Goal: Transaction & Acquisition: Purchase product/service

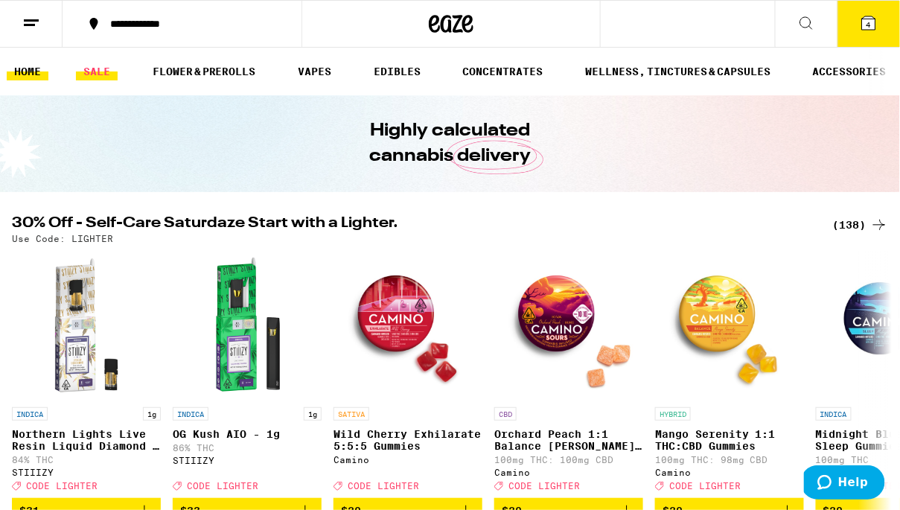
click at [89, 67] on link "SALE" at bounding box center [97, 72] width 42 height 18
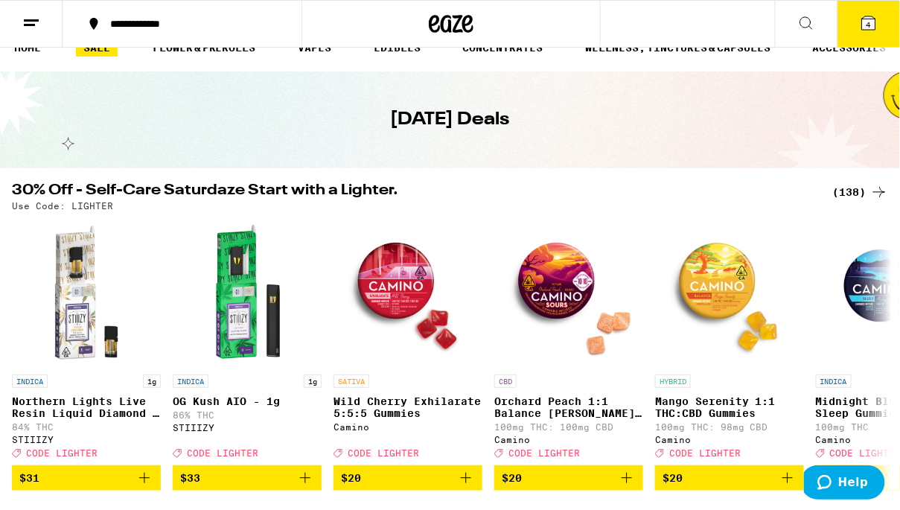
scroll to position [28, 0]
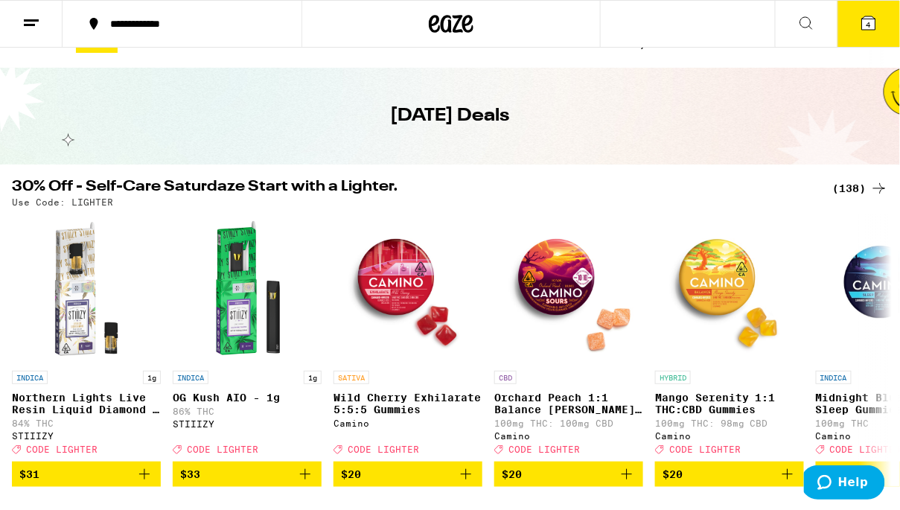
click at [850, 185] on div "(138)" at bounding box center [860, 188] width 55 height 18
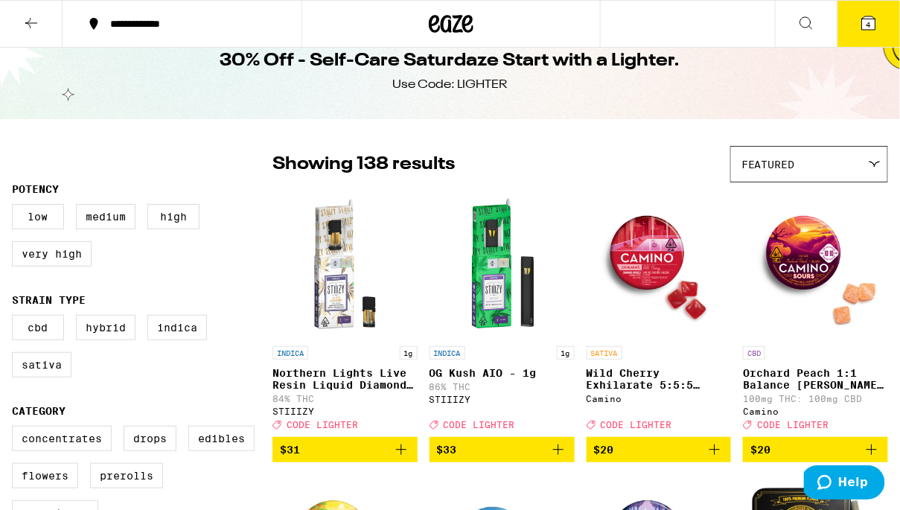
scroll to position [25, 0]
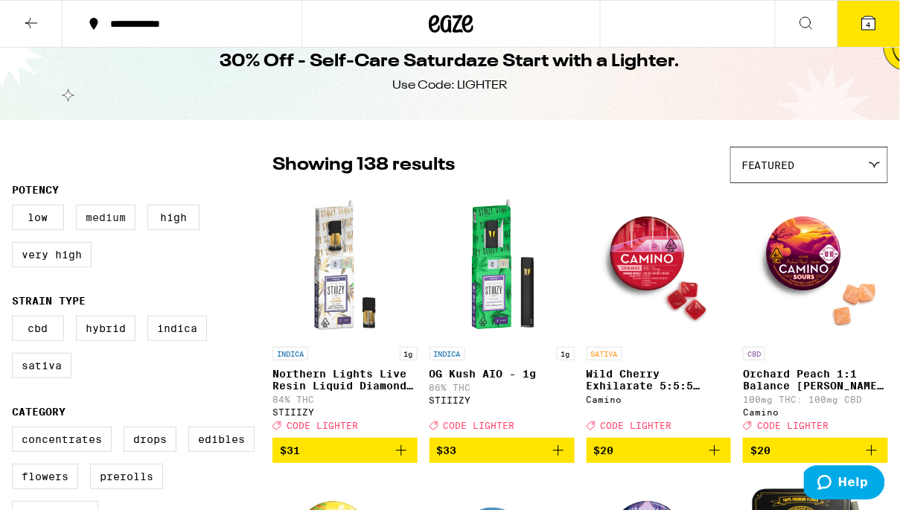
click at [99, 224] on label "Medium" at bounding box center [106, 217] width 60 height 25
click at [16, 208] on input "Medium" at bounding box center [15, 207] width 1 height 1
checkbox input "true"
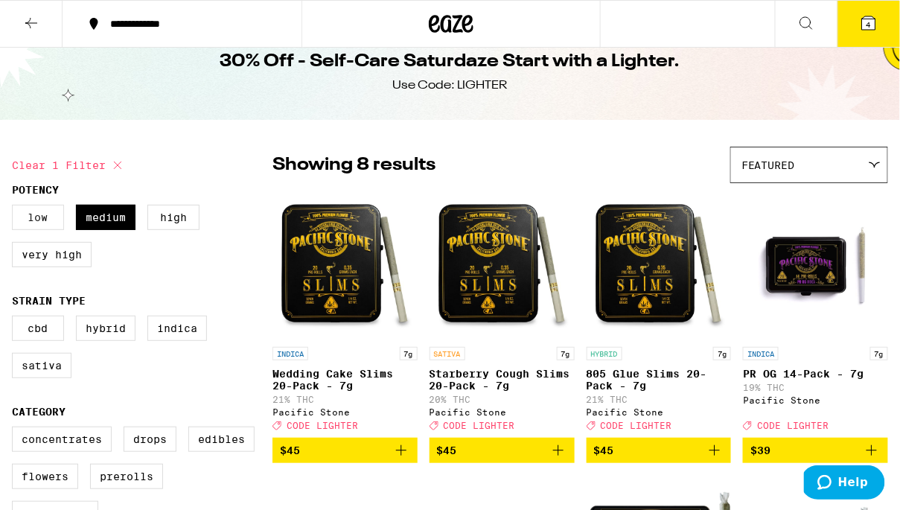
click at [33, 220] on label "Low" at bounding box center [38, 217] width 52 height 25
click at [16, 208] on input "Low" at bounding box center [15, 207] width 1 height 1
checkbox input "true"
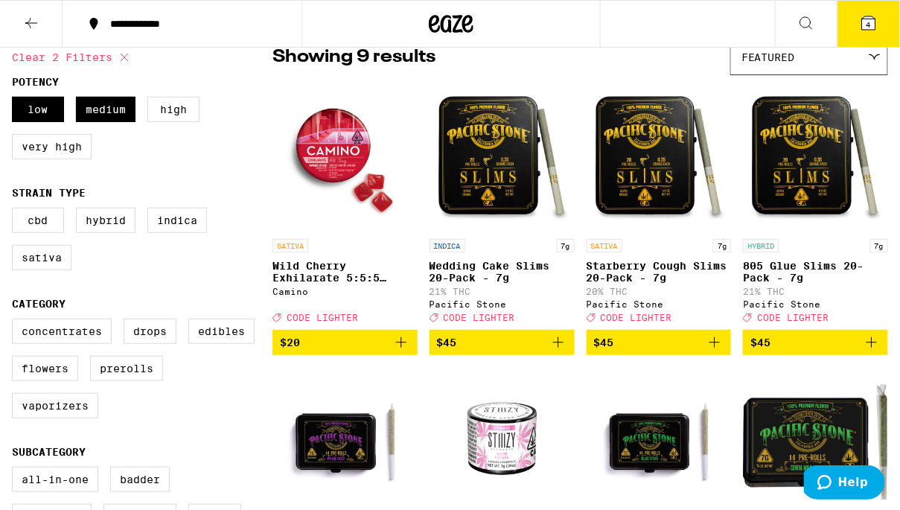
scroll to position [146, 0]
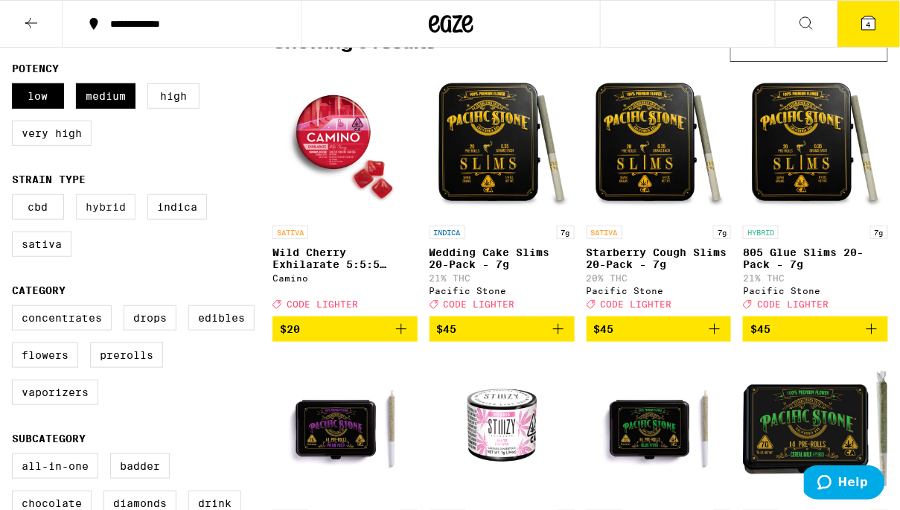
click at [96, 219] on label "Hybrid" at bounding box center [106, 206] width 60 height 25
click at [16, 197] on input "Hybrid" at bounding box center [15, 196] width 1 height 1
checkbox input "true"
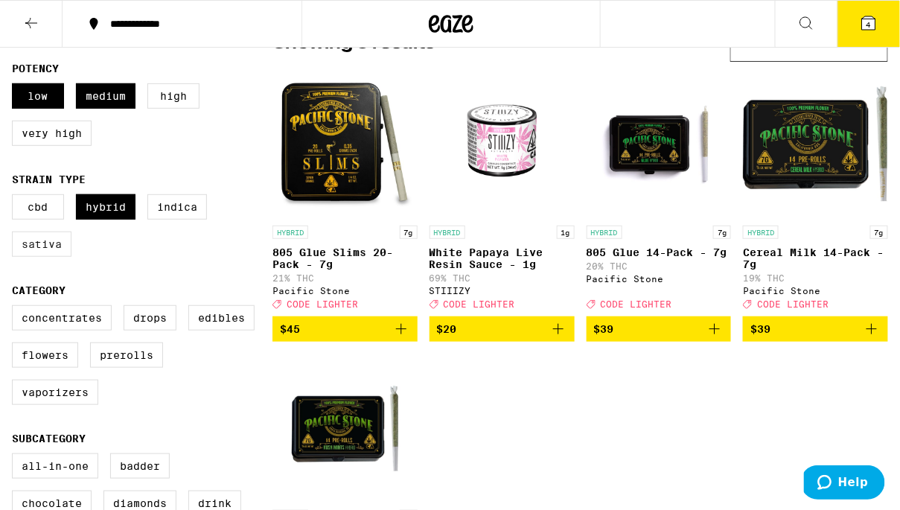
click at [51, 254] on label "Sativa" at bounding box center [42, 243] width 60 height 25
click at [16, 197] on input "Sativa" at bounding box center [15, 196] width 1 height 1
checkbox input "true"
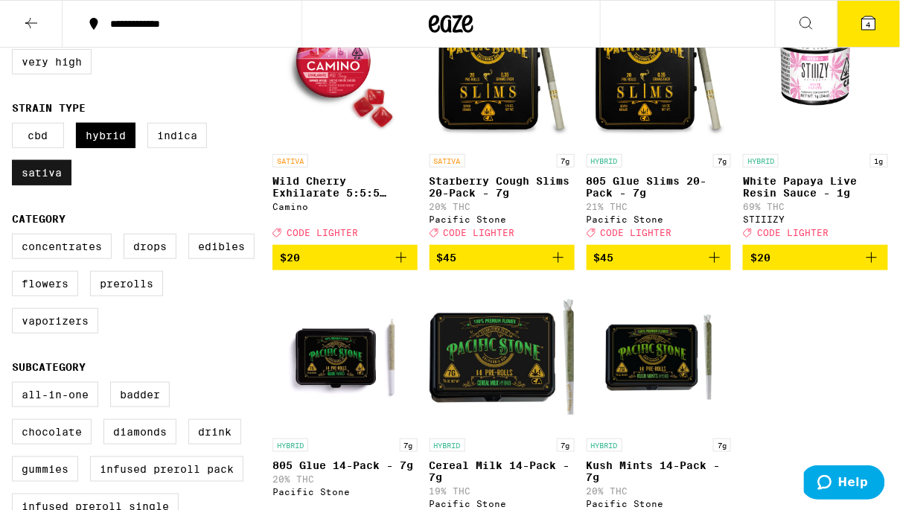
scroll to position [240, 0]
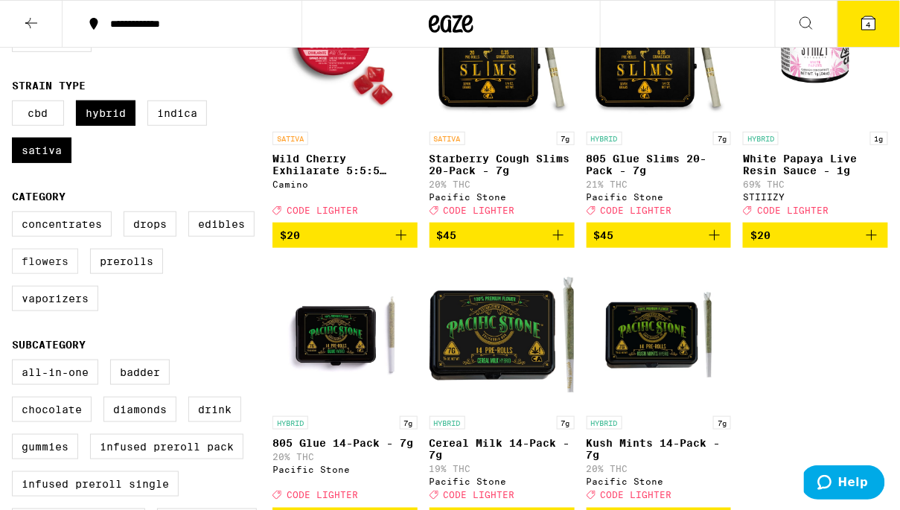
click at [52, 274] on label "Flowers" at bounding box center [45, 261] width 66 height 25
click at [16, 214] on input "Flowers" at bounding box center [15, 214] width 1 height 1
checkbox input "true"
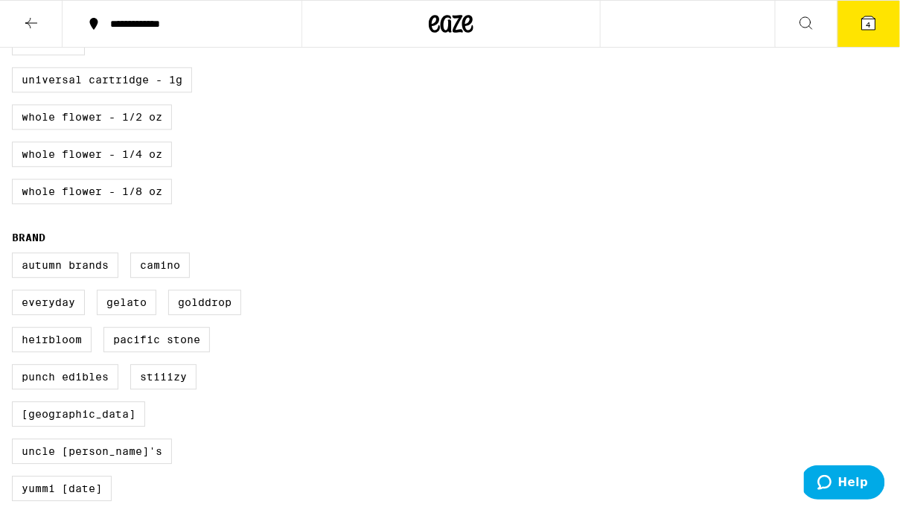
scroll to position [861, 0]
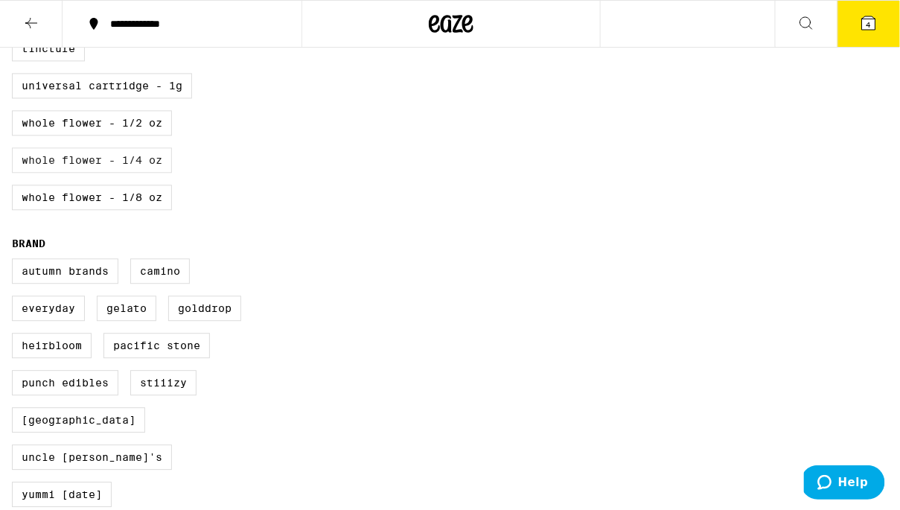
click at [77, 173] on label "Whole Flower - 1/4 oz" at bounding box center [92, 159] width 160 height 25
checkbox input "true"
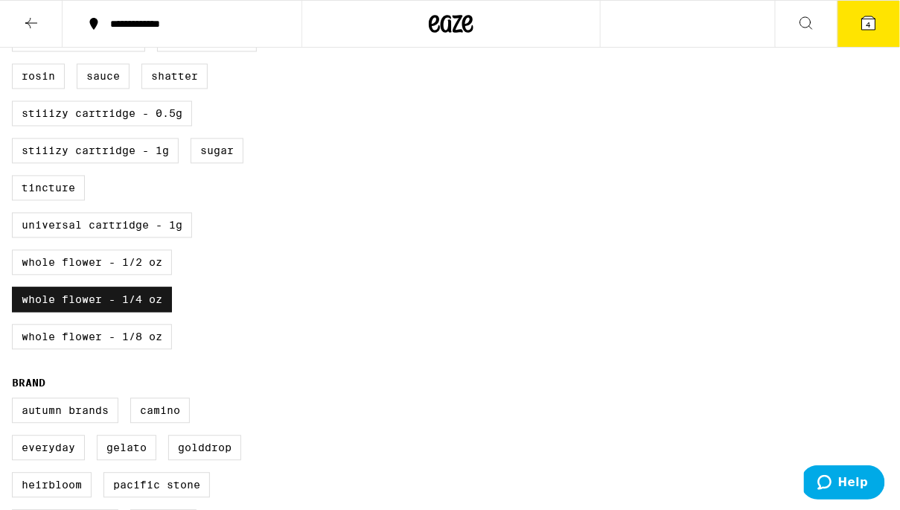
scroll to position [807, 0]
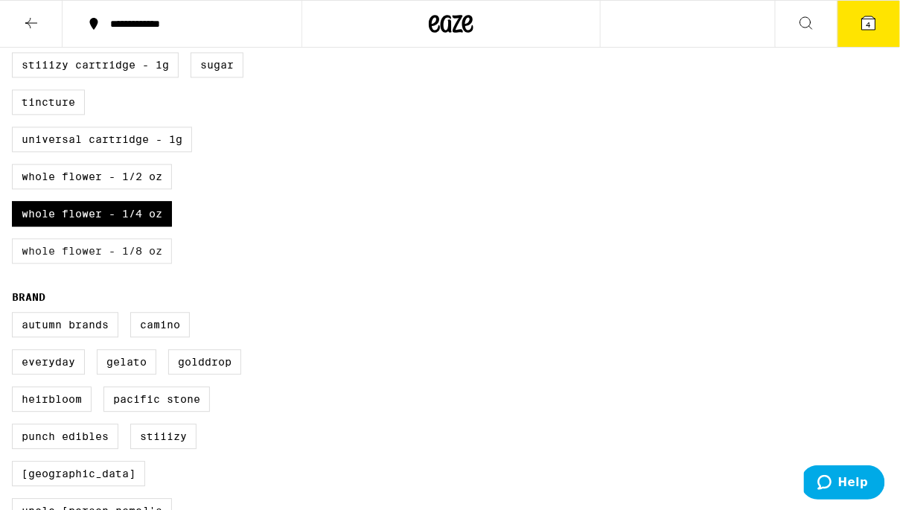
click at [83, 263] on label "Whole Flower - 1/8 oz" at bounding box center [92, 250] width 160 height 25
checkbox input "true"
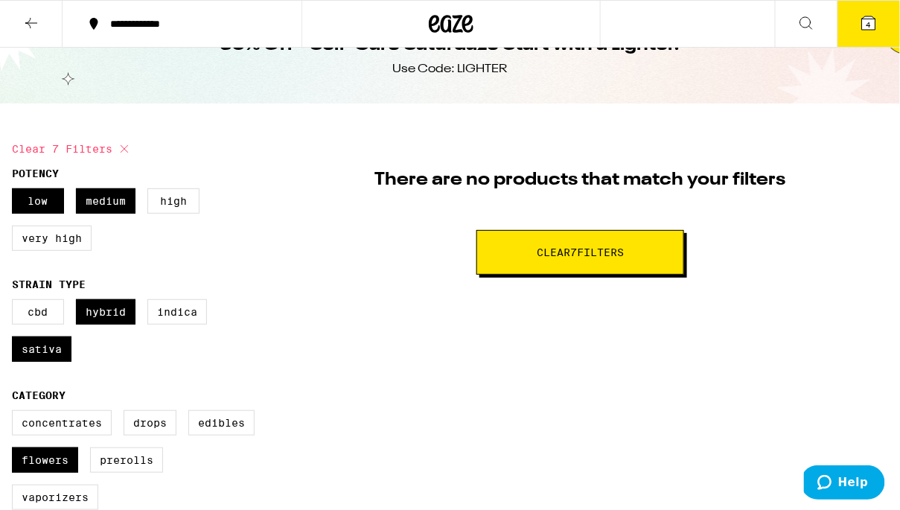
scroll to position [42, 0]
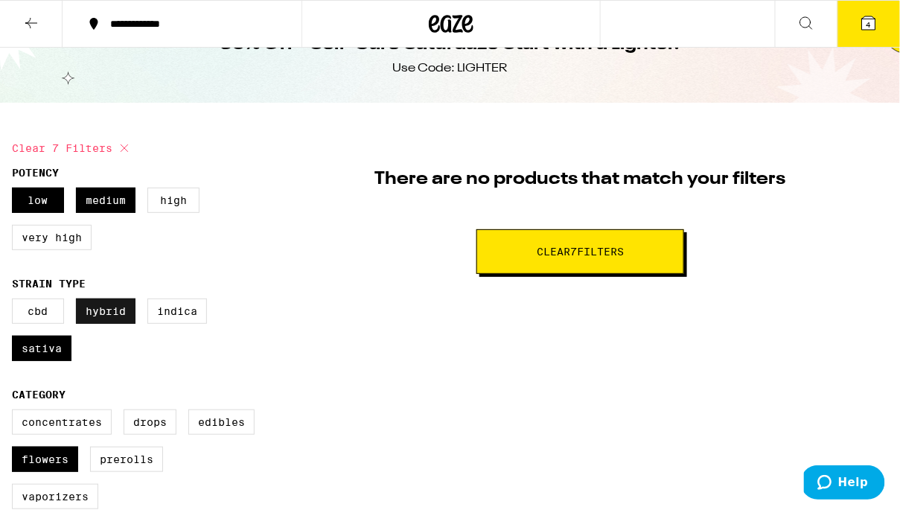
click at [100, 317] on label "Hybrid" at bounding box center [106, 310] width 60 height 25
click at [16, 301] on input "Hybrid" at bounding box center [15, 301] width 1 height 1
checkbox input "false"
click at [128, 145] on icon at bounding box center [124, 148] width 18 height 18
checkbox input "false"
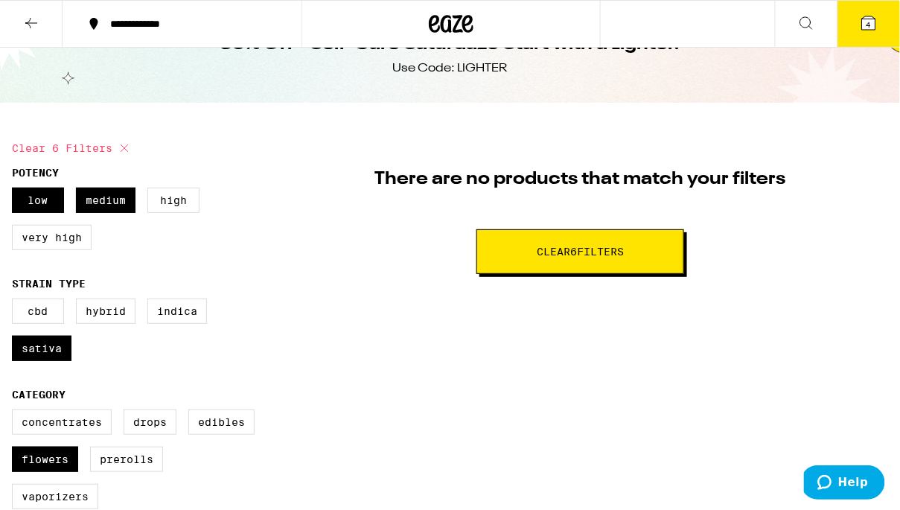
checkbox input "false"
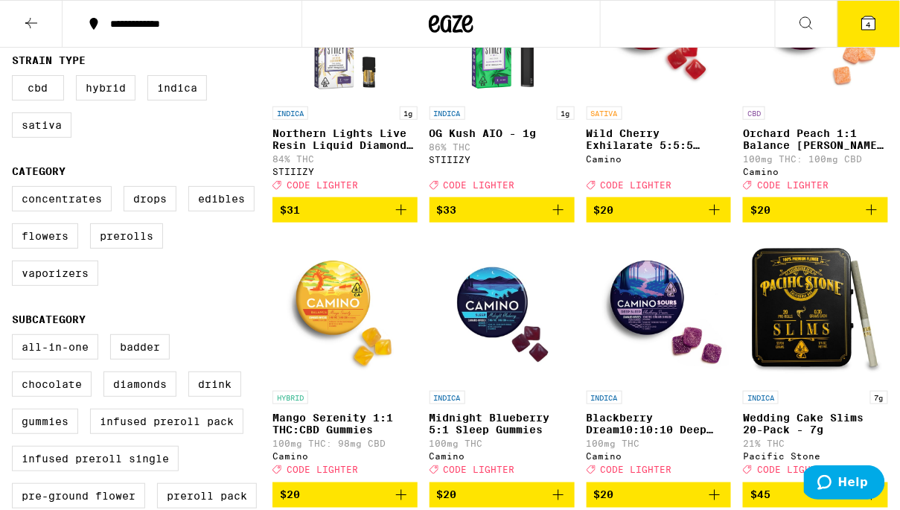
scroll to position [290, 0]
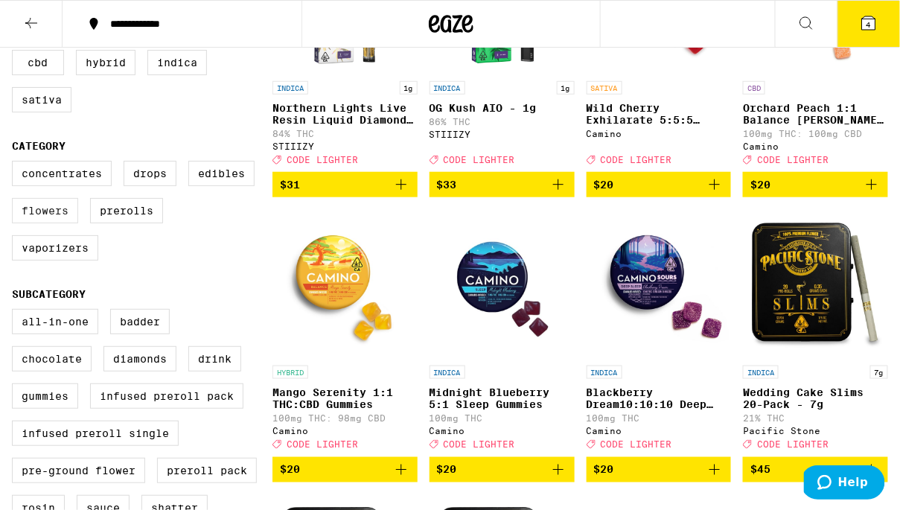
click at [36, 223] on label "Flowers" at bounding box center [45, 210] width 66 height 25
click at [16, 164] on input "Flowers" at bounding box center [15, 163] width 1 height 1
checkbox input "true"
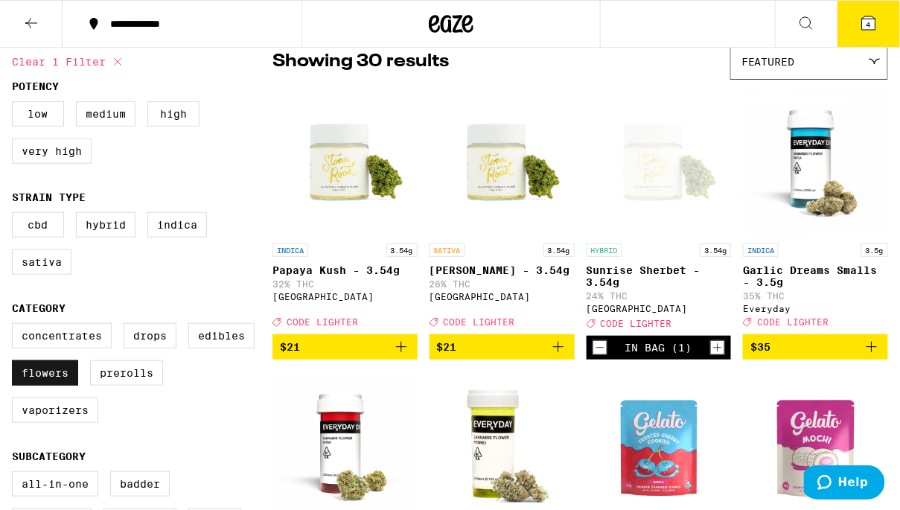
scroll to position [134, 0]
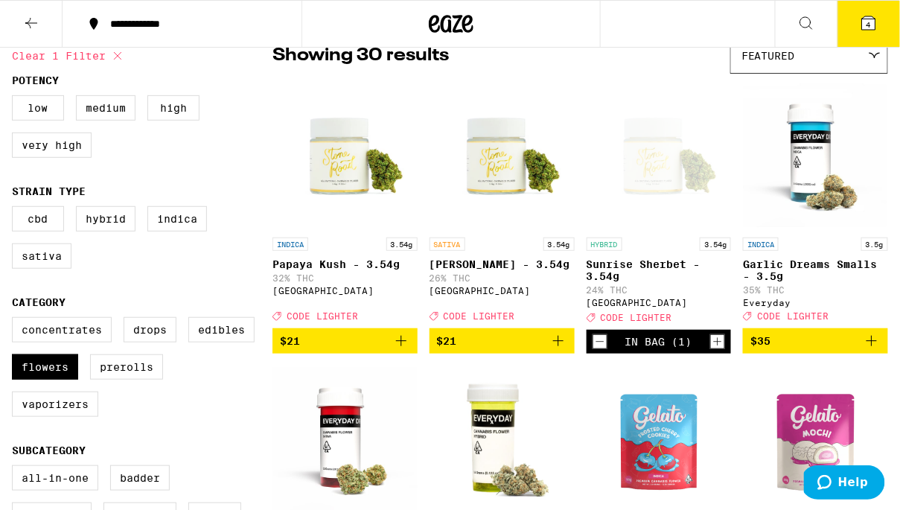
click at [855, 33] on button "4" at bounding box center [868, 24] width 63 height 46
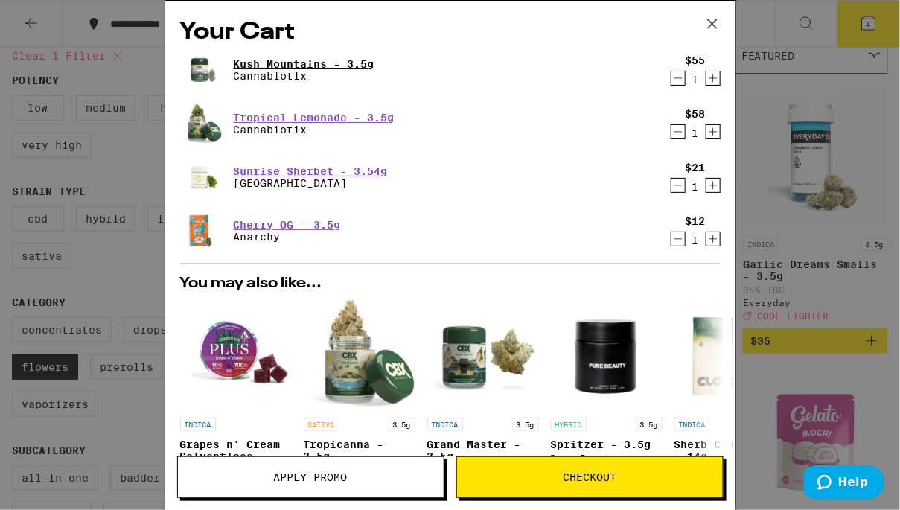
click at [270, 61] on link "Kush Mountains - 3.5g" at bounding box center [304, 64] width 141 height 12
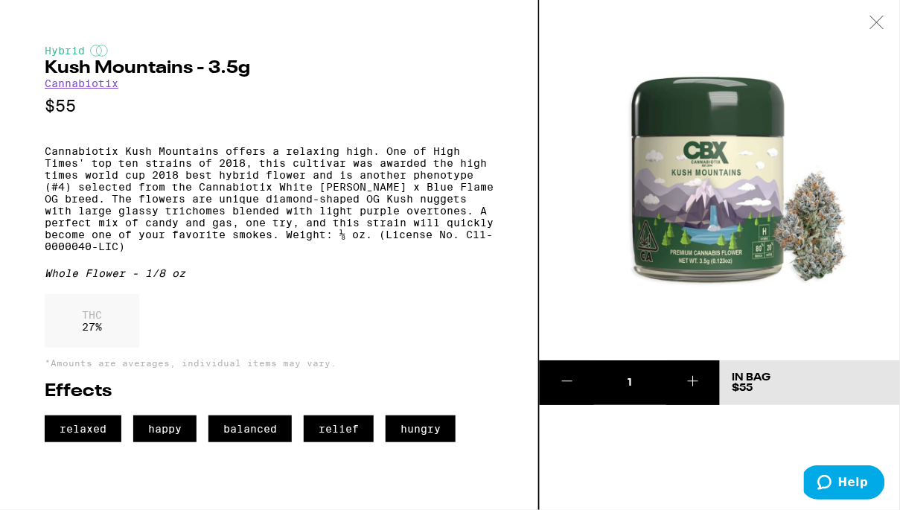
click at [560, 376] on icon at bounding box center [567, 381] width 18 height 18
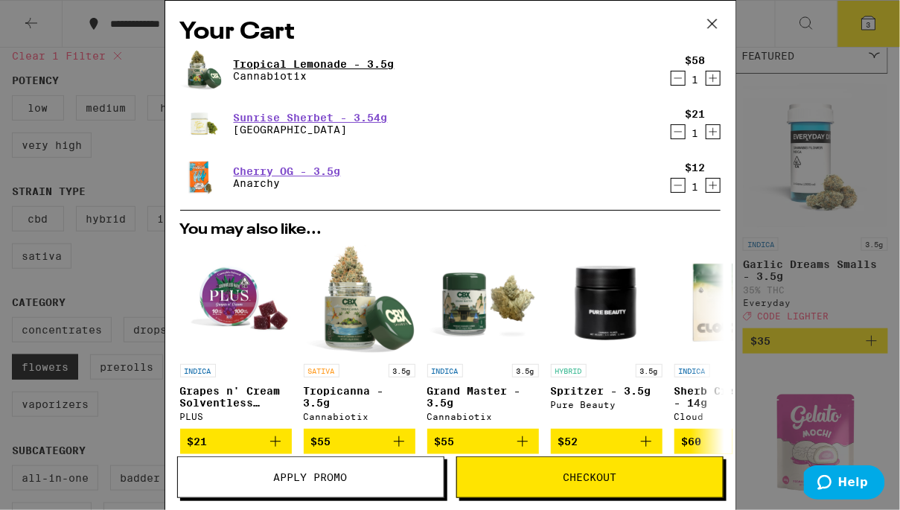
click at [271, 67] on link "Tropical Lemonade - 3.5g" at bounding box center [314, 64] width 161 height 12
click at [292, 170] on link "Cherry OG - 3.5g" at bounding box center [287, 171] width 107 height 12
click at [141, 153] on div "Your Cart Tropical Lemonade - 3.5g Cannabiotix $58 1 Sunrise Sherbet - 3.54[GEO…" at bounding box center [450, 255] width 900 height 510
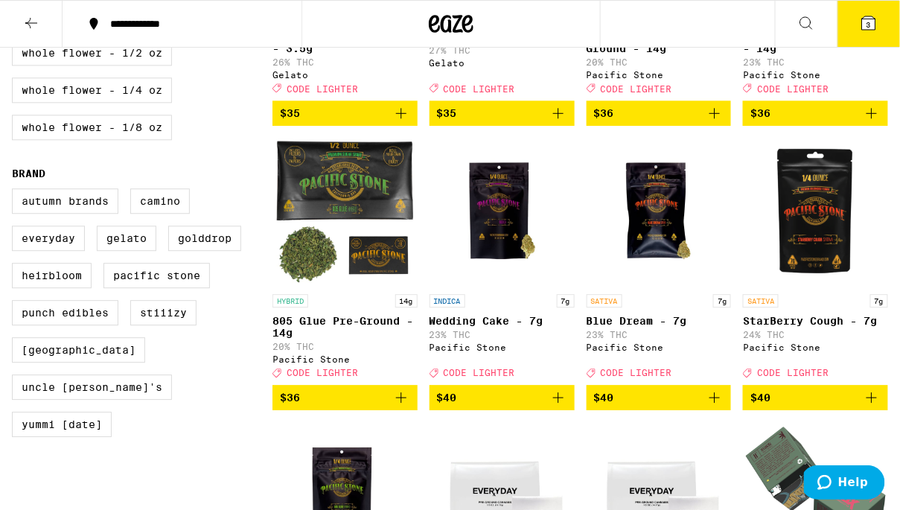
scroll to position [932, 0]
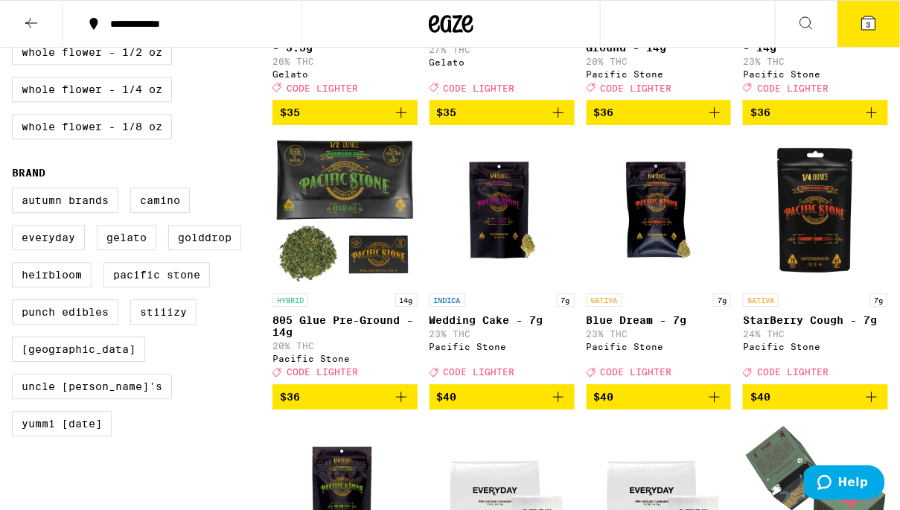
click at [641, 218] on img "Open page for Blue Dream - 7g from Pacific Stone" at bounding box center [658, 211] width 145 height 149
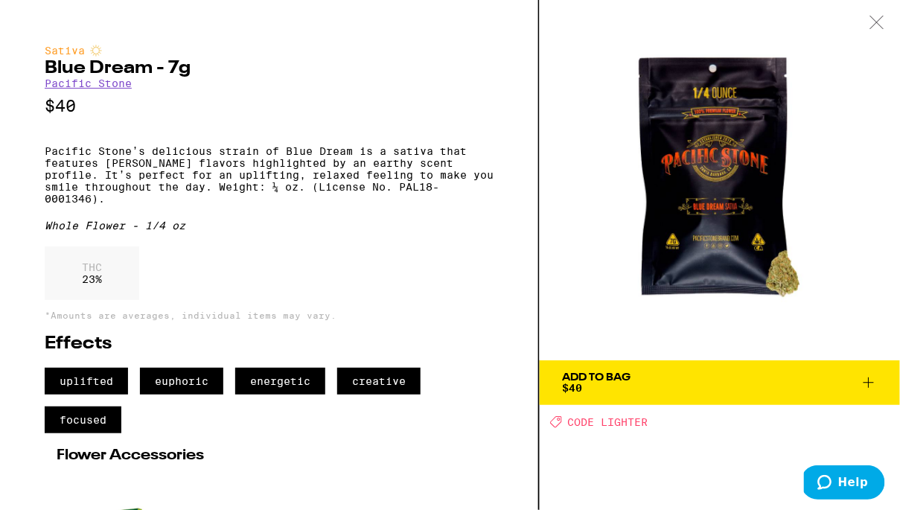
click at [711, 388] on span "Add To Bag $40" at bounding box center [720, 382] width 316 height 21
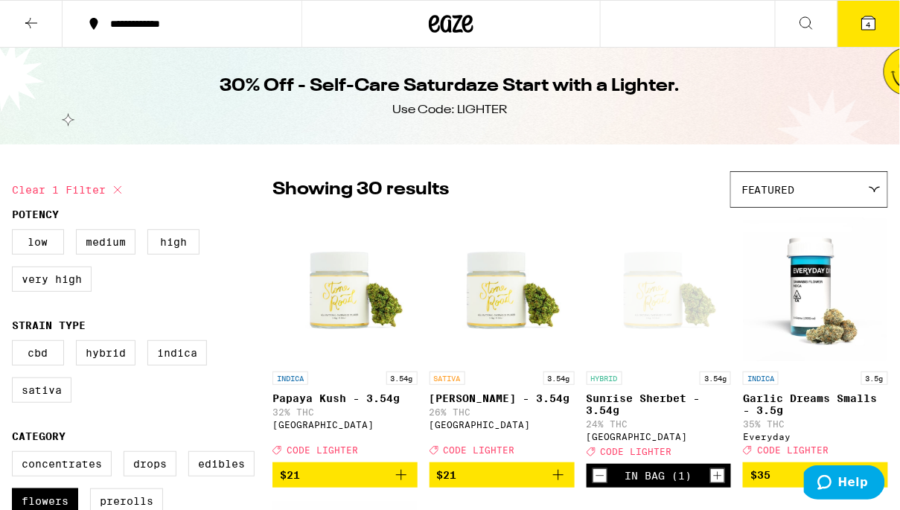
click at [856, 25] on button "4" at bounding box center [868, 24] width 63 height 46
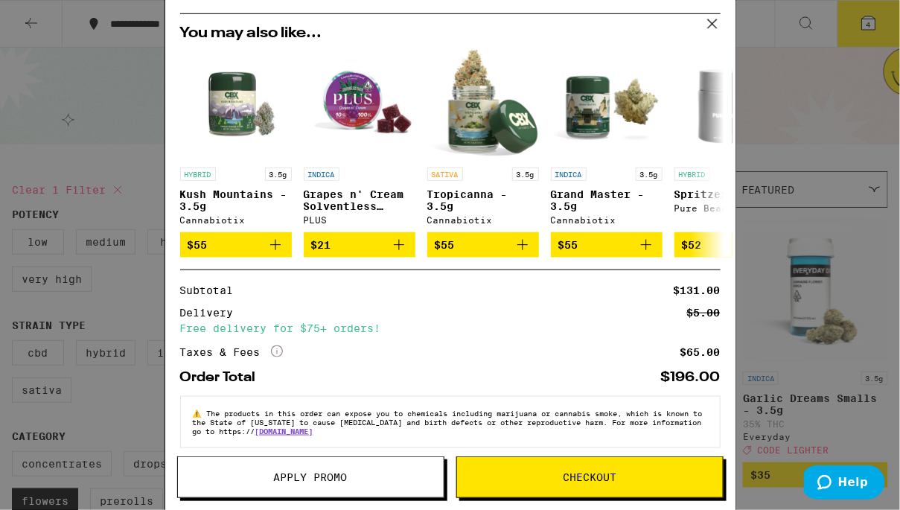
scroll to position [266, 0]
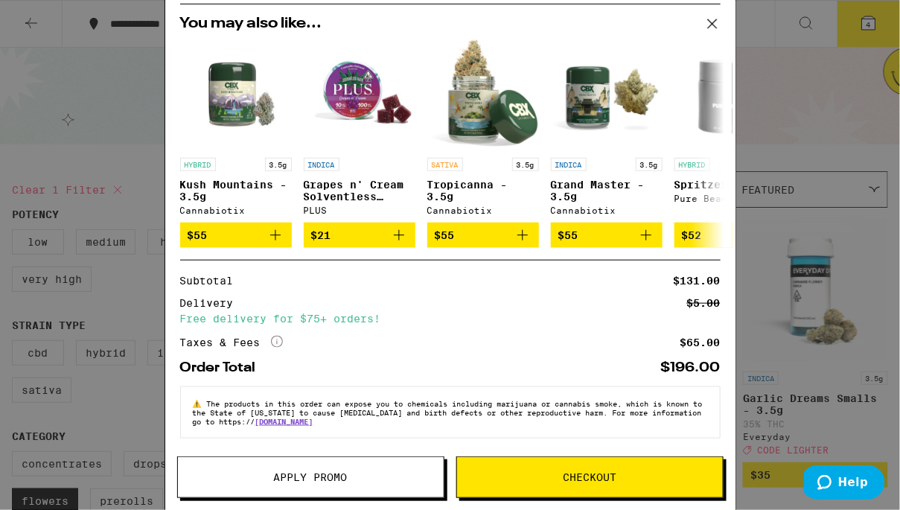
click at [354, 484] on button "Apply Promo" at bounding box center [310, 477] width 267 height 42
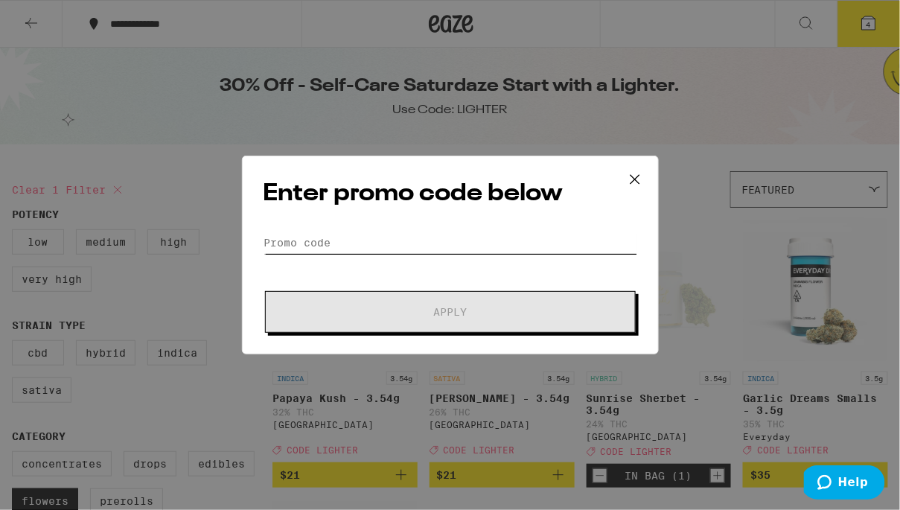
click at [307, 240] on input "Promo Code" at bounding box center [450, 242] width 374 height 22
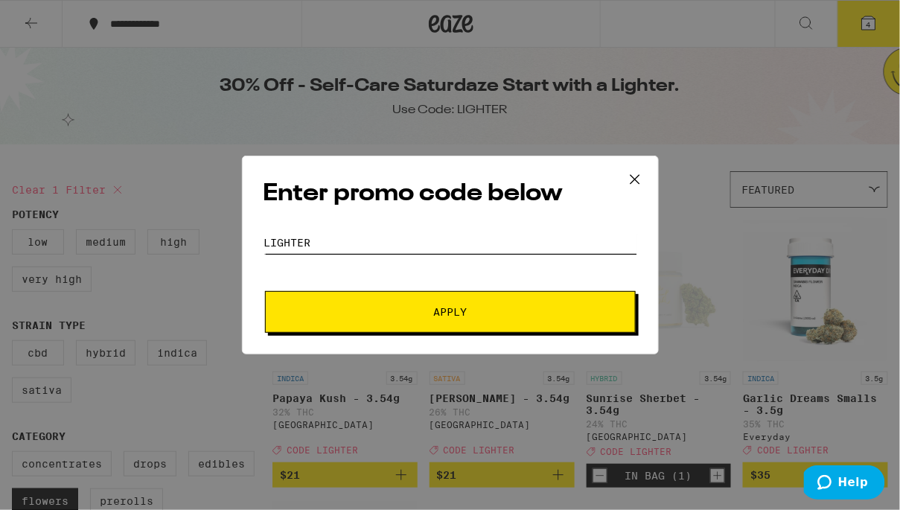
type input "LIGHTER"
click at [435, 313] on span "Apply" at bounding box center [449, 312] width 33 height 10
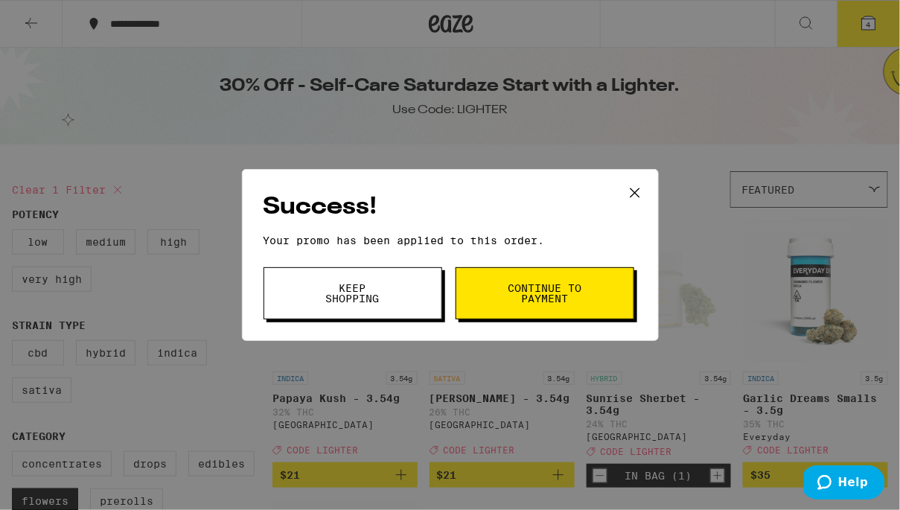
click at [514, 294] on span "Continue to payment" at bounding box center [545, 293] width 76 height 21
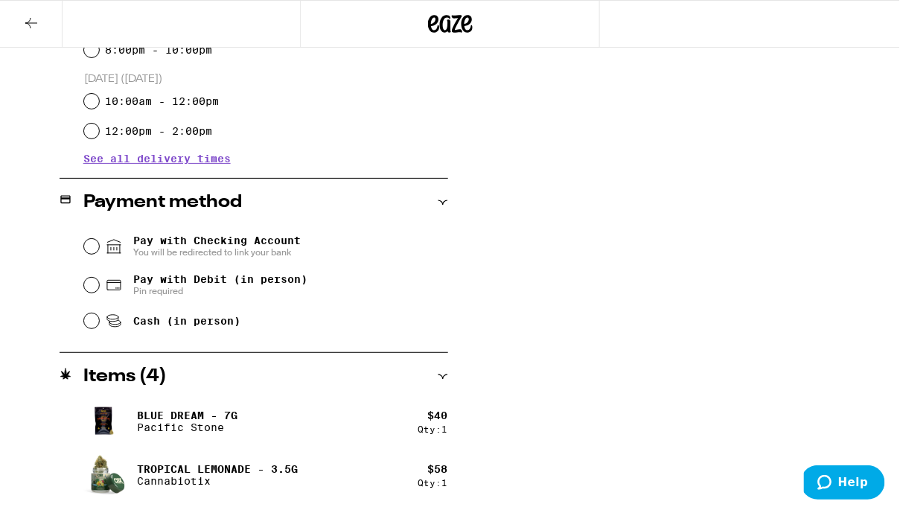
scroll to position [519, 0]
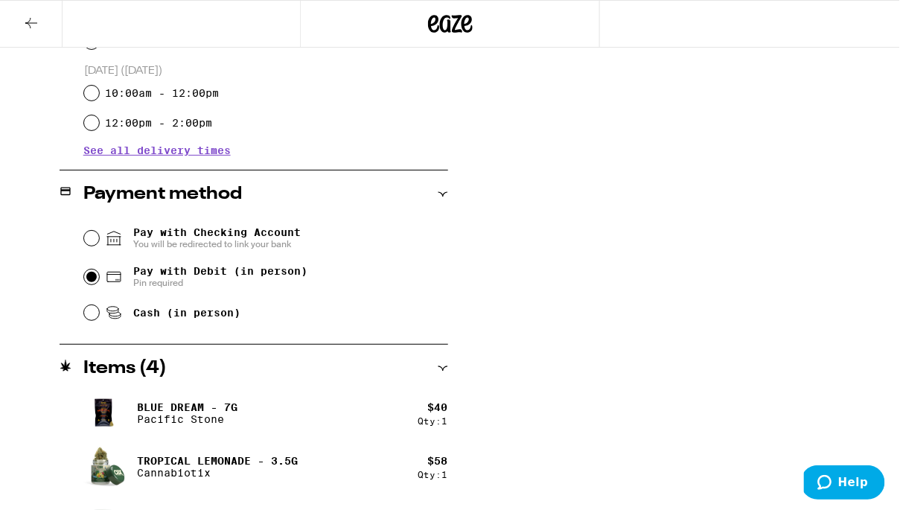
click at [93, 278] on input "Pay with Debit (in person) Pin required" at bounding box center [91, 276] width 15 height 15
radio input "true"
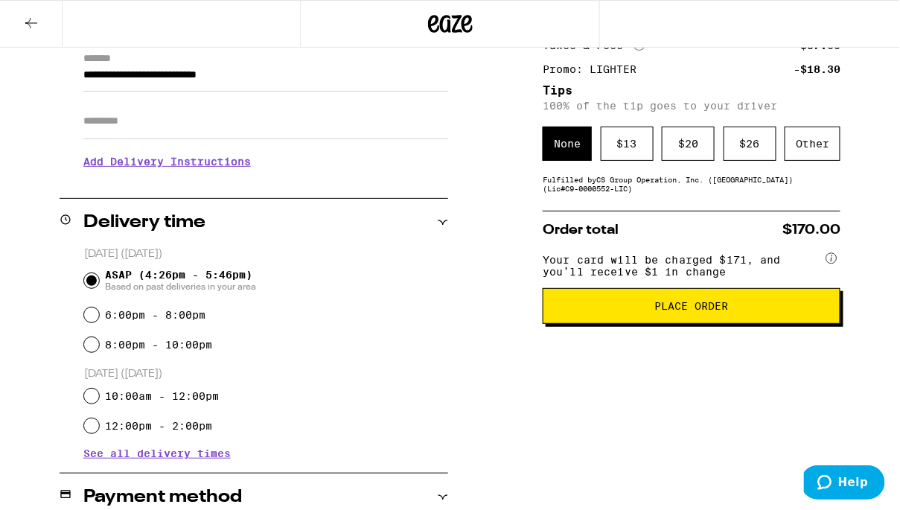
scroll to position [214, 0]
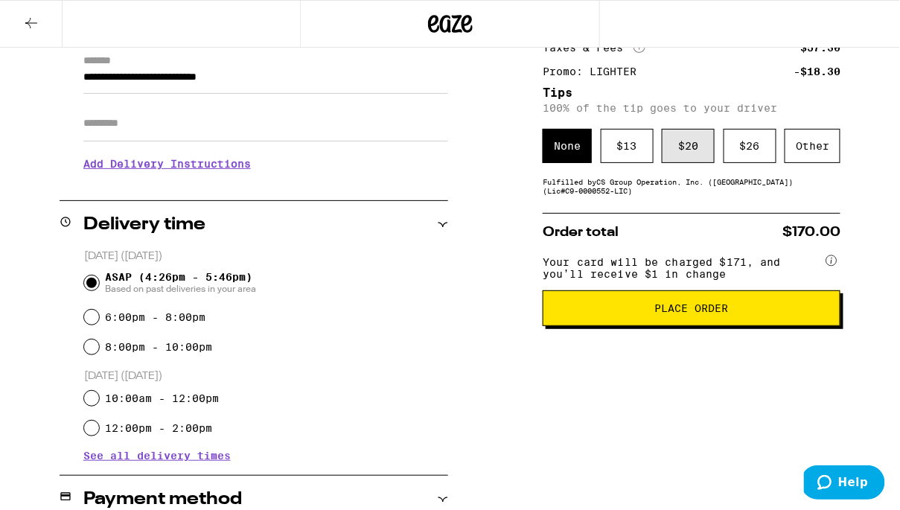
click at [682, 138] on div "$ 20" at bounding box center [688, 146] width 53 height 34
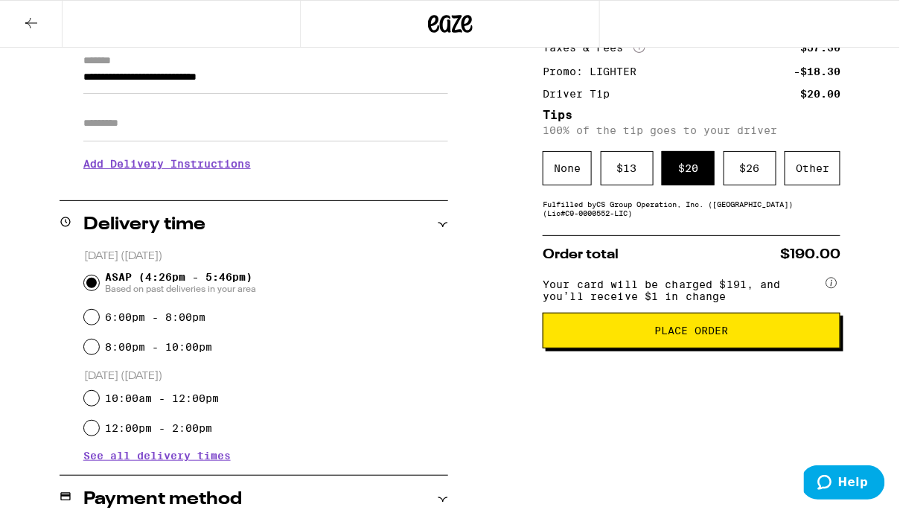
click at [630, 336] on span "Place Order" at bounding box center [691, 330] width 272 height 10
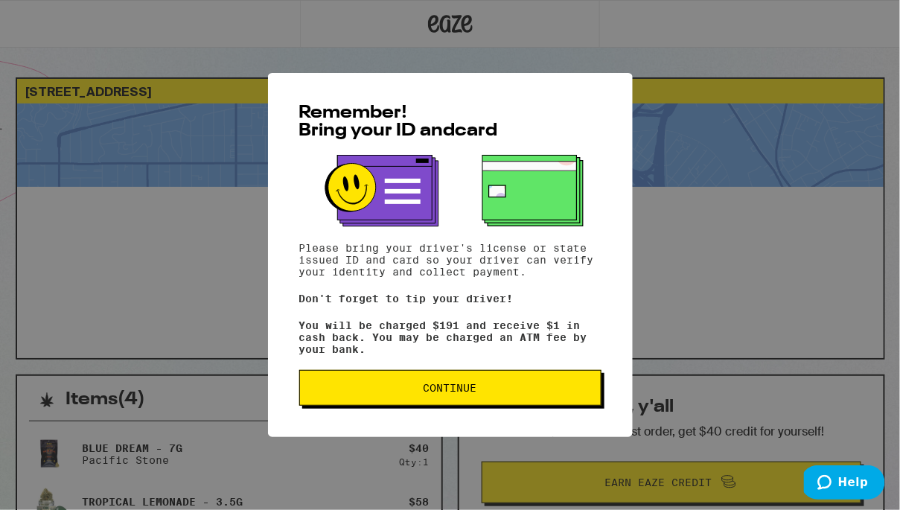
click at [434, 393] on span "Continue" at bounding box center [450, 387] width 54 height 10
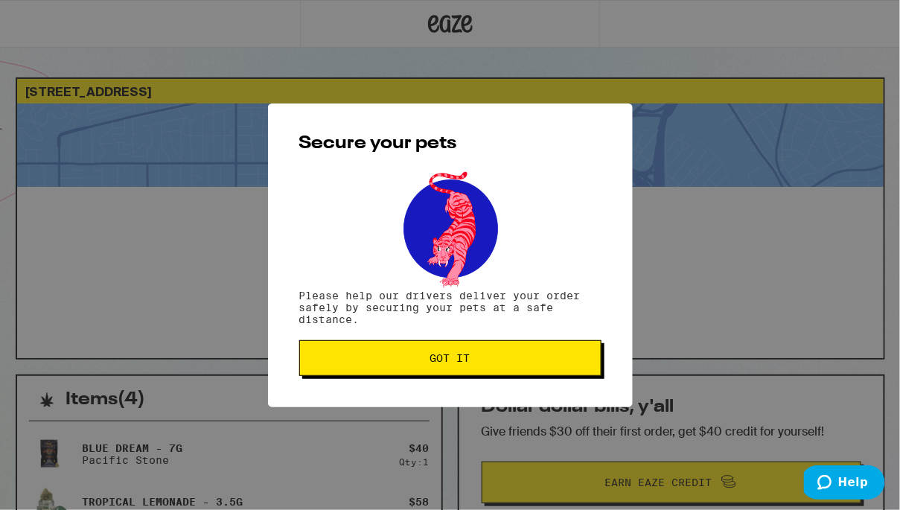
click at [443, 358] on span "Got it" at bounding box center [450, 358] width 40 height 10
